Goal: Information Seeking & Learning: Find specific fact

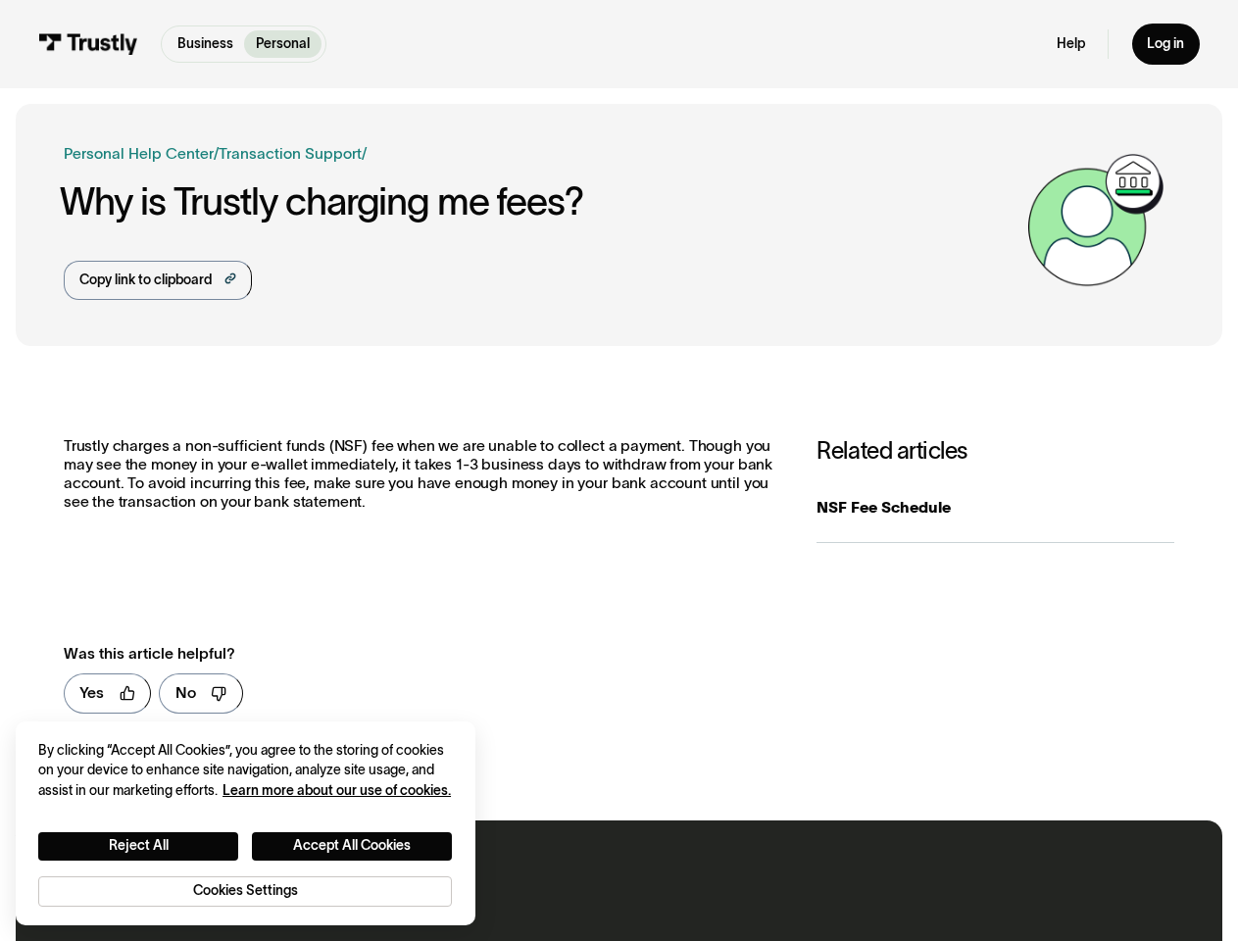
click at [618, 470] on p "Trustly charges a non-sufficient funds (NSF) fee when we are unable to collect …" at bounding box center [421, 473] width 714 height 73
click at [157, 280] on div "Copy link to clipboard" at bounding box center [145, 280] width 132 height 21
click at [107, 694] on link "Yes" at bounding box center [108, 693] width 88 height 40
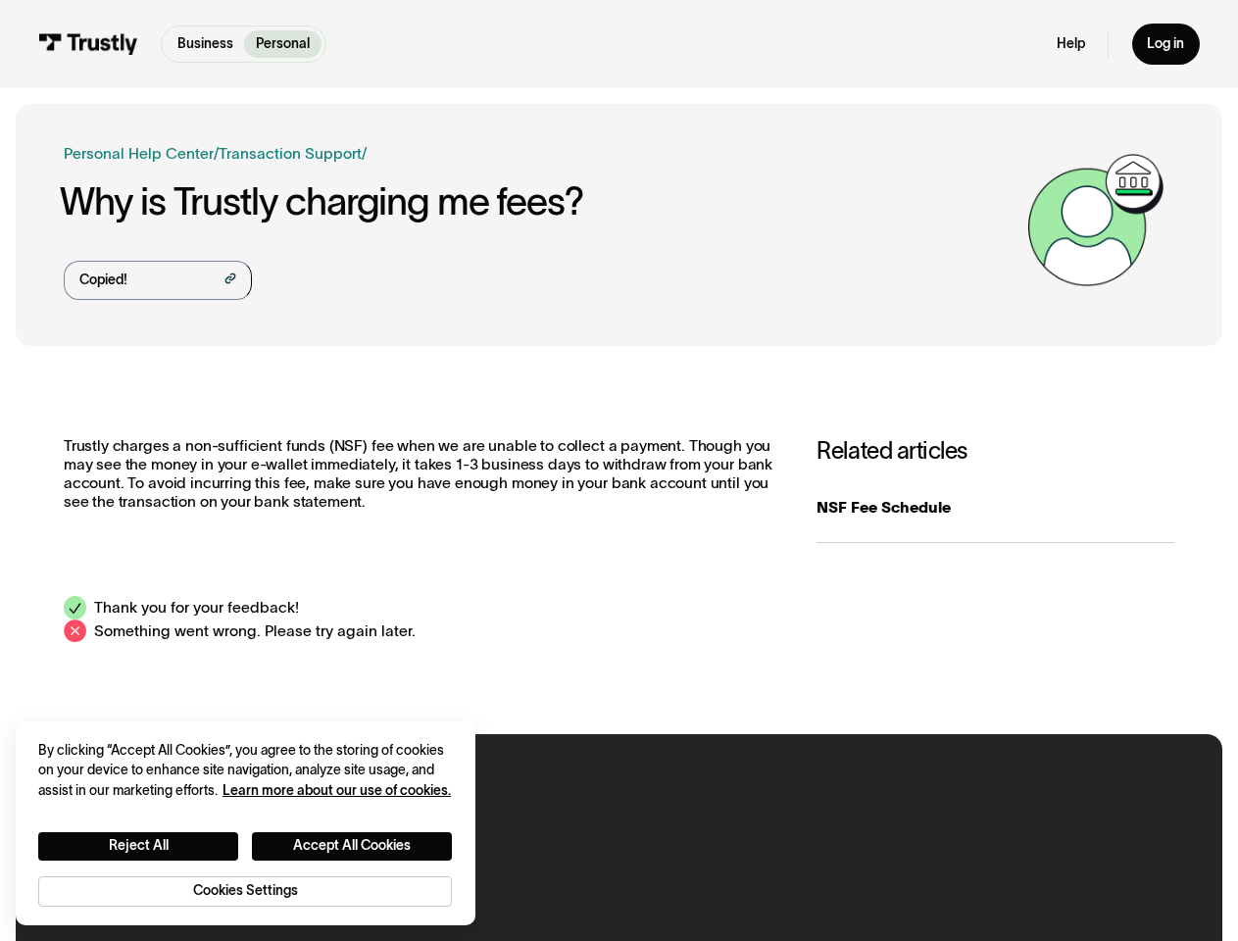
click at [199, 694] on div "**********" at bounding box center [619, 540] width 1207 height 358
click at [138, 845] on button "Reject All" at bounding box center [138, 846] width 200 height 28
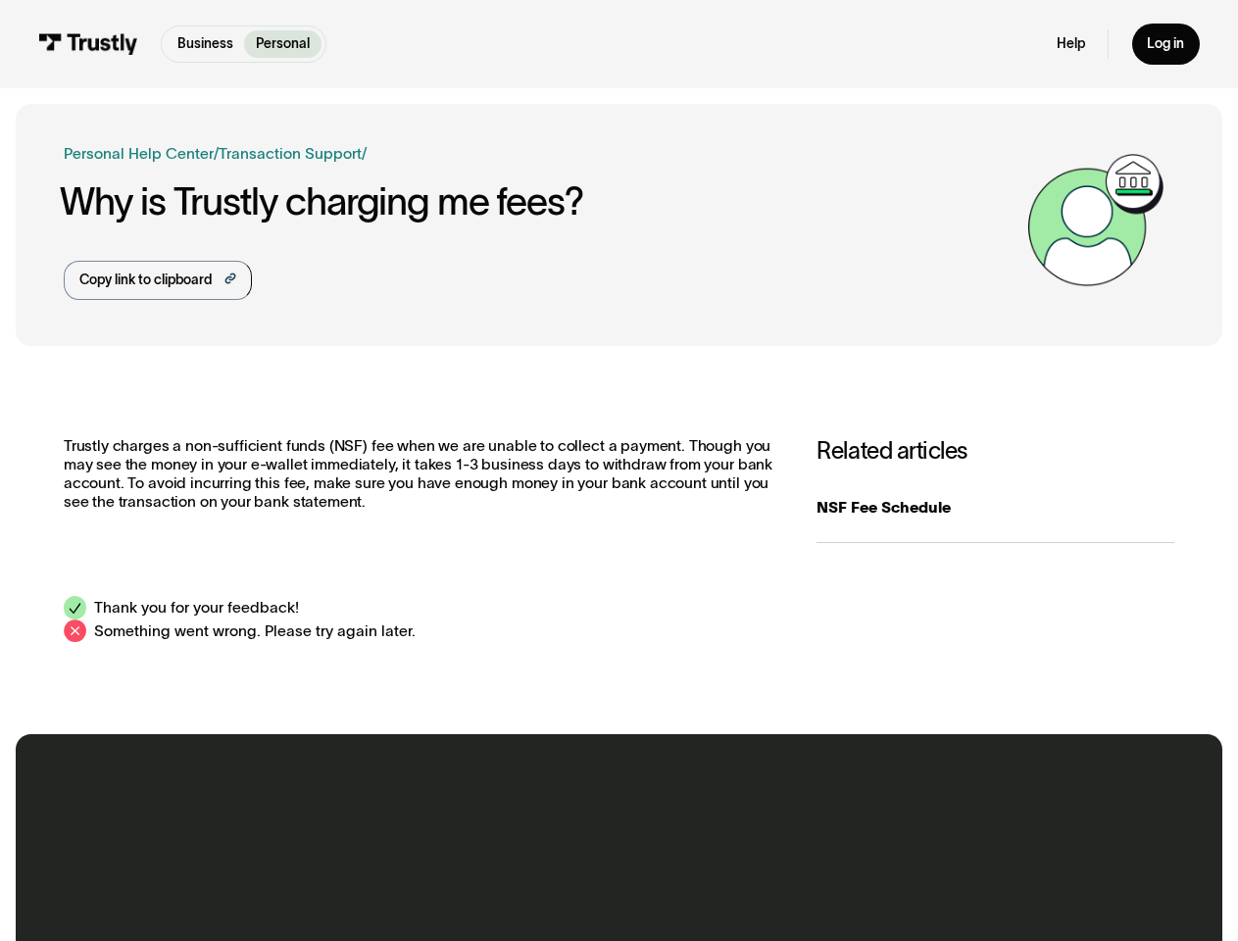
click at [353, 845] on body "Business Personal Business Personal Products Open Banking Payments Trustly Pay …" at bounding box center [619, 817] width 1238 height 1635
click at [245, 890] on div "Contact our North American support team We’re here for you 24/7 via chat, text,…" at bounding box center [619, 875] width 1207 height 282
